Goal: Information Seeking & Learning: Learn about a topic

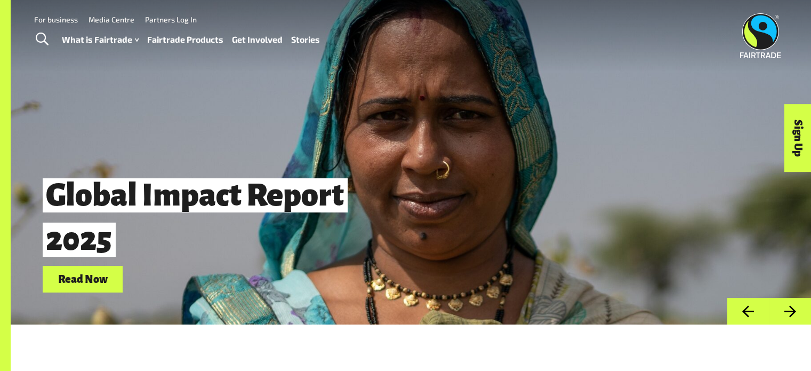
click at [187, 42] on link "Fairtrade Products" at bounding box center [185, 39] width 76 height 15
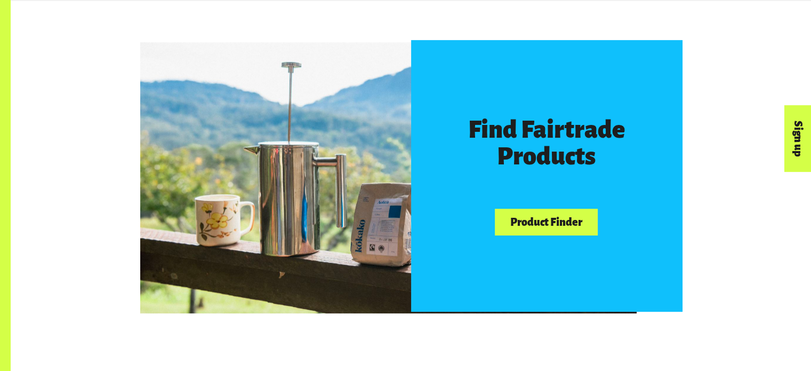
scroll to position [651, 0]
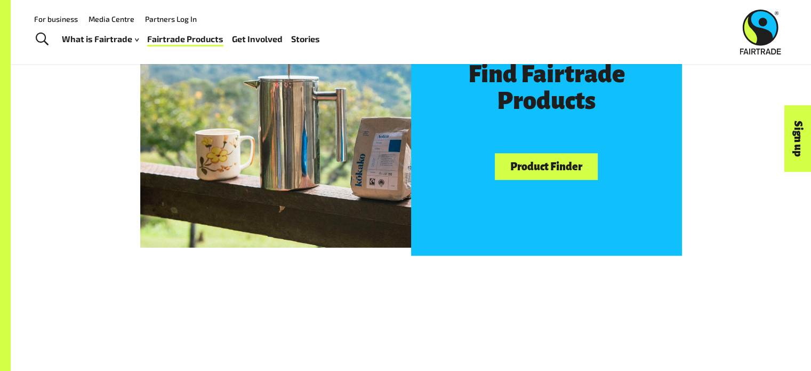
click at [530, 169] on link "Product Finder" at bounding box center [546, 166] width 102 height 27
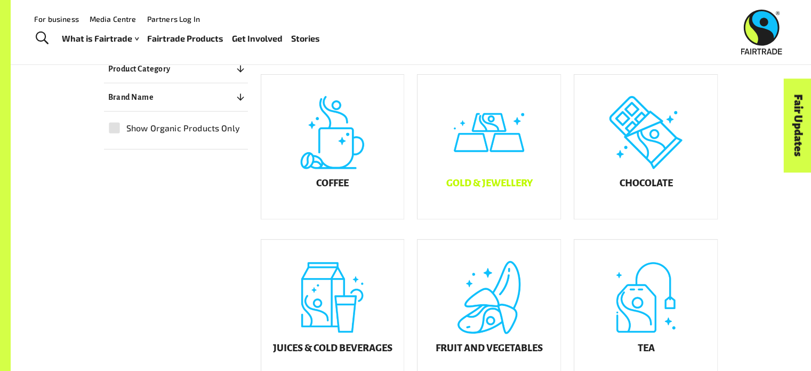
scroll to position [259, 0]
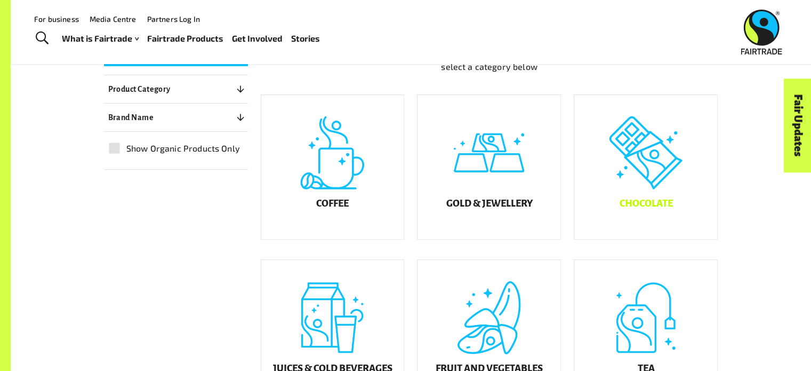
click at [664, 188] on div "Chocolate" at bounding box center [645, 167] width 143 height 144
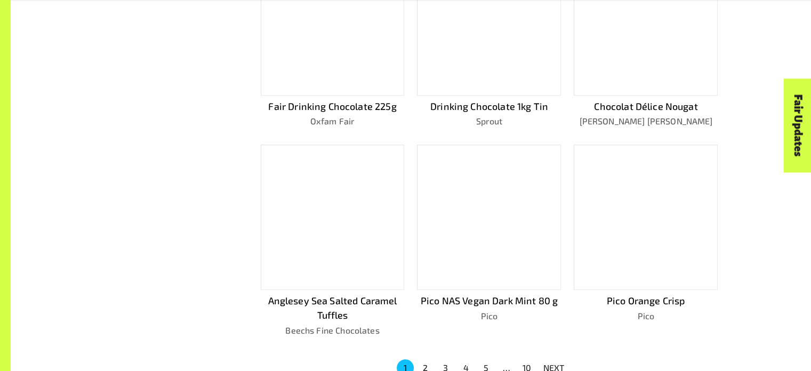
scroll to position [756, 0]
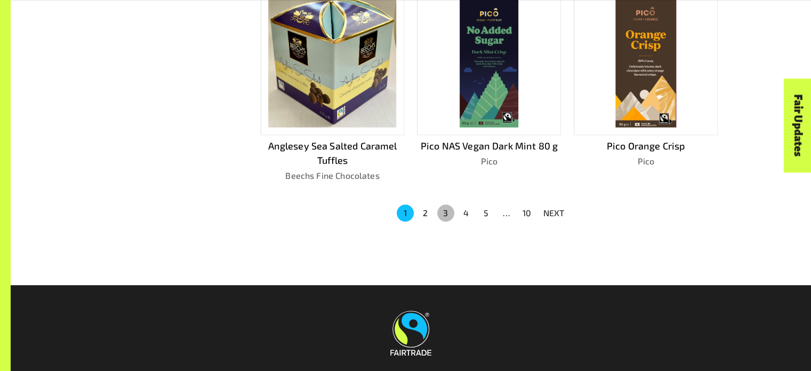
click at [448, 211] on button "3" at bounding box center [445, 212] width 17 height 17
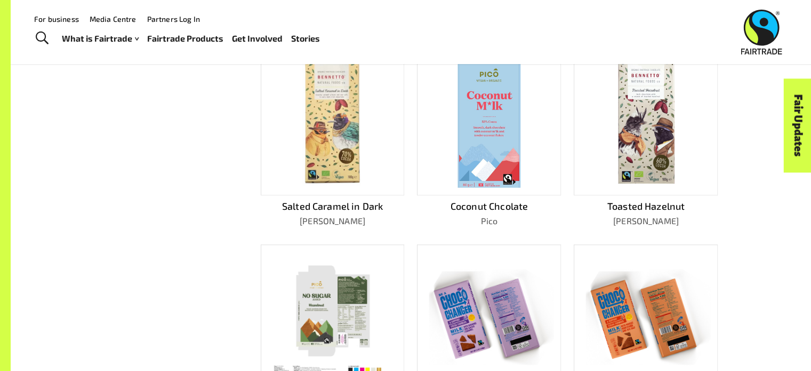
scroll to position [628, 0]
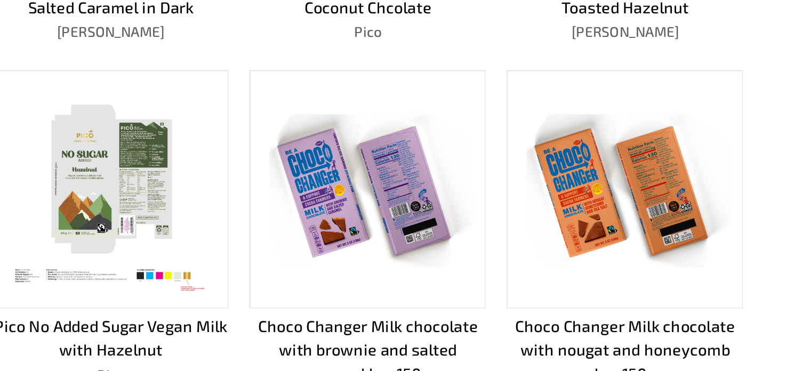
drag, startPoint x: 678, startPoint y: 191, endPoint x: 732, endPoint y: 183, distance: 53.9
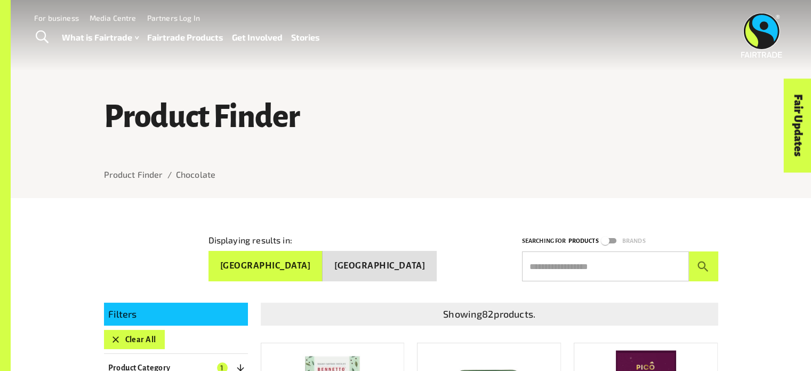
scroll to position [0, 0]
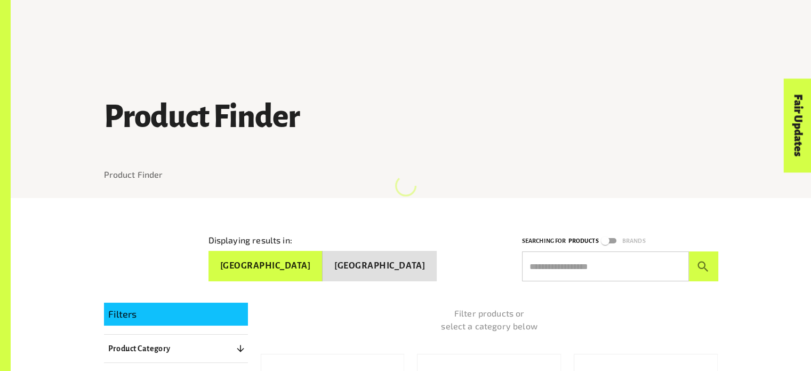
scroll to position [259, 0]
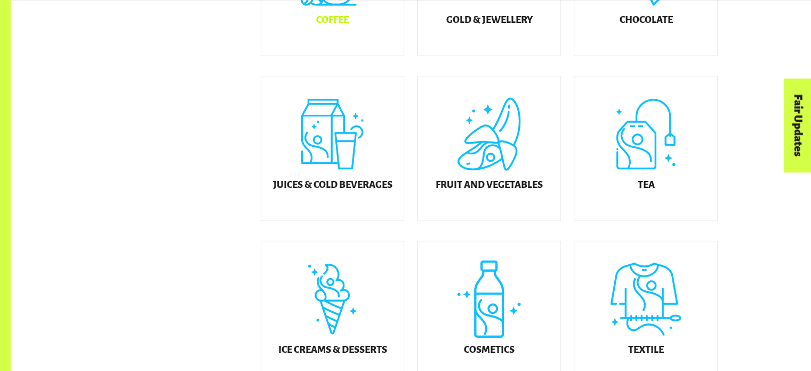
scroll to position [442, 0]
click at [357, 165] on div "Juices & Cold Beverages" at bounding box center [332, 149] width 143 height 144
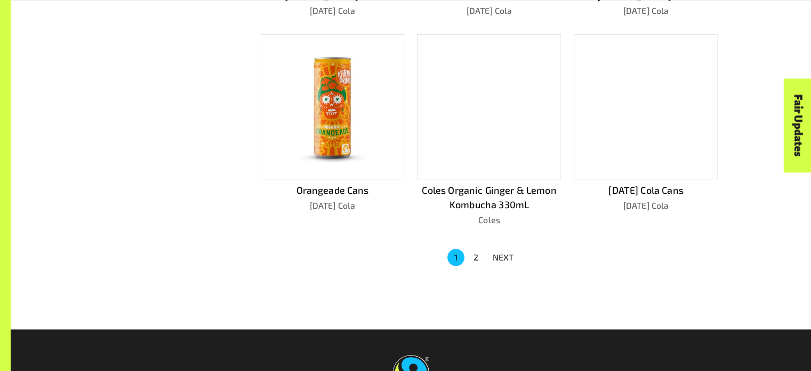
scroll to position [728, 0]
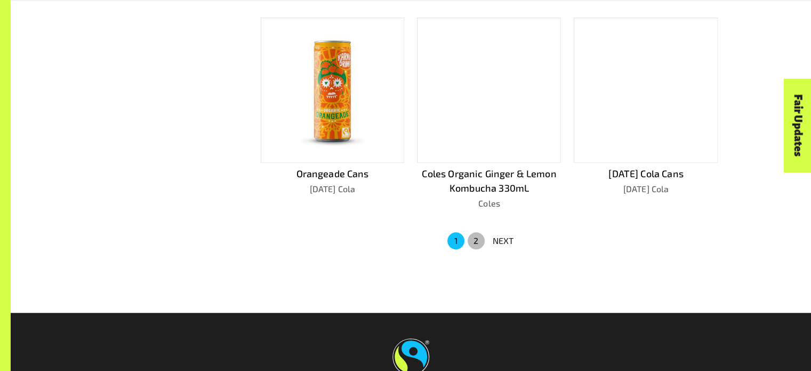
click at [477, 237] on button "2" at bounding box center [476, 240] width 17 height 17
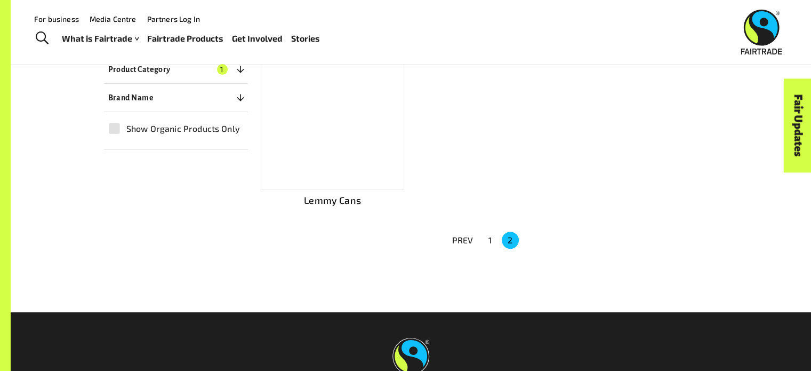
scroll to position [205, 0]
